Goal: Book appointment/travel/reservation

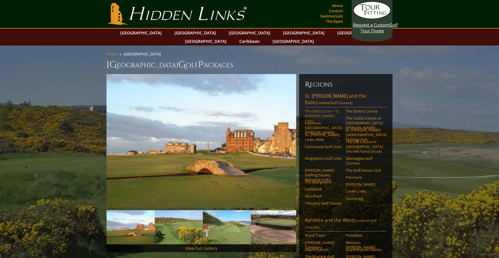
click at [318, 109] on link "The Old Course – St. [PERSON_NAME] Links" at bounding box center [323, 116] width 37 height 14
